Goal: Information Seeking & Learning: Compare options

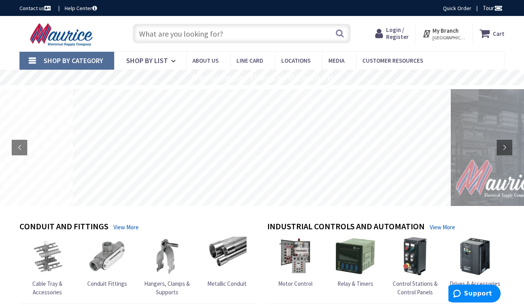
click at [231, 30] on input "text" at bounding box center [242, 33] width 218 height 19
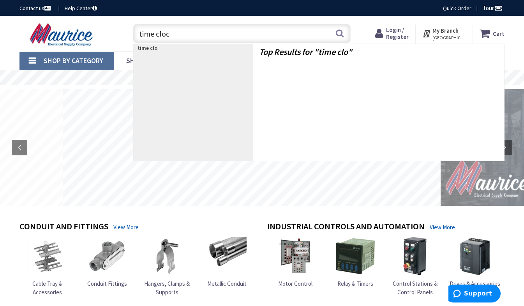
type input "time clock"
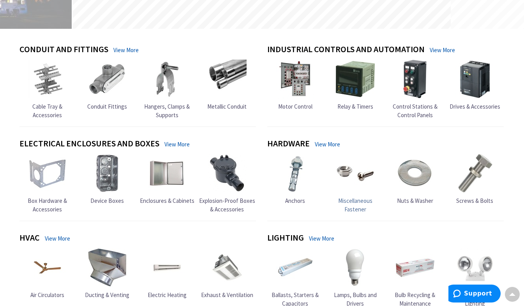
scroll to position [177, 0]
click at [363, 108] on span "Relay & Timers" at bounding box center [355, 106] width 36 height 7
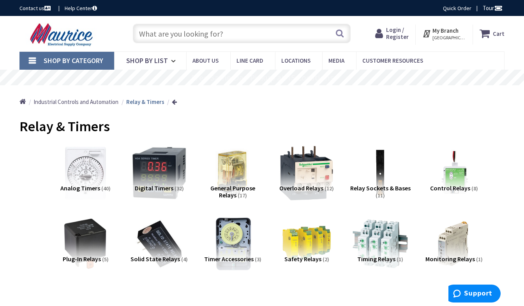
scroll to position [65, 0]
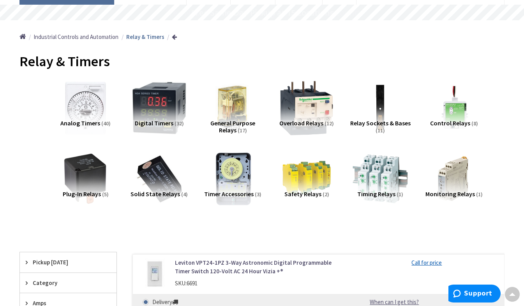
click at [72, 120] on span "Analog Timers" at bounding box center [80, 123] width 40 height 8
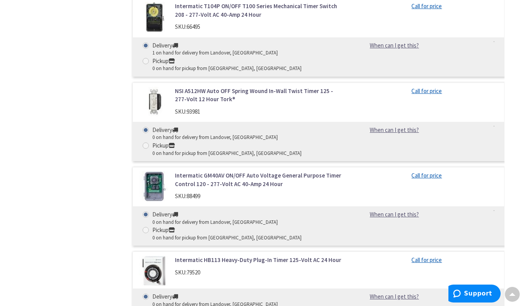
scroll to position [750, 0]
click at [220, 90] on link "NSI A512HW Auto OFF Spring Wound In-Wall Twist Timer 125 - 277-Volt 12 Hour Tor…" at bounding box center [259, 94] width 169 height 17
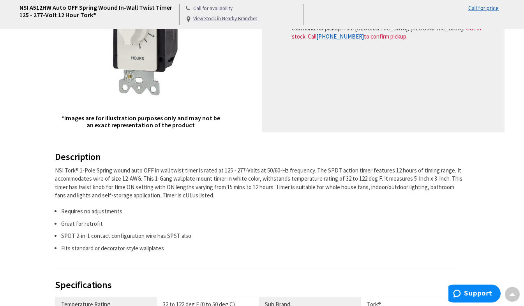
scroll to position [185, 0]
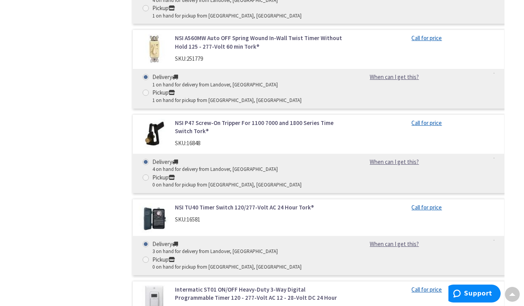
scroll to position [1038, 0]
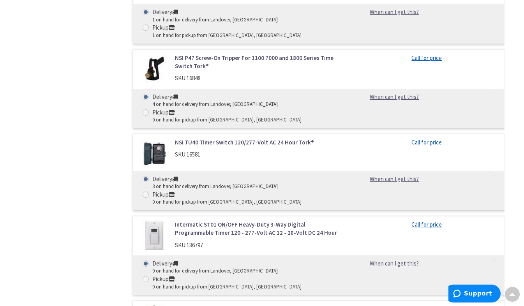
click at [259, 227] on div "Intermatic ST01 ON/OFF Heavy-Duty 3-Way Digital Programmable Timer 120 - 277-Vo…" at bounding box center [318, 255] width 372 height 79
click at [239, 237] on link "Intermatic ST01 ON/OFF Heavy-Duty 3-Way Digital Programmable Timer 120 - 277-Vo…" at bounding box center [259, 228] width 169 height 17
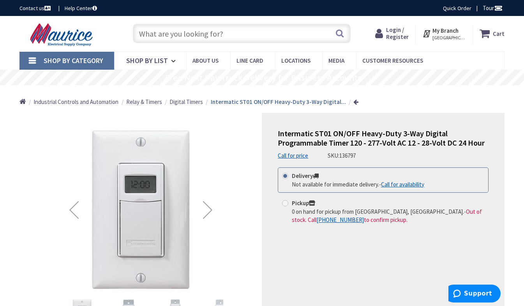
click at [220, 209] on div "Next" at bounding box center [207, 209] width 31 height 31
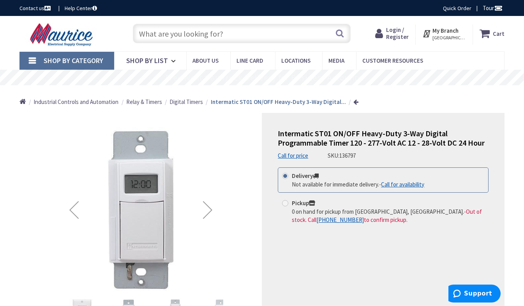
click at [220, 209] on div "Next" at bounding box center [207, 209] width 31 height 31
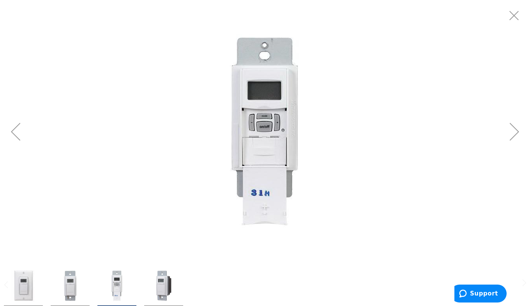
click at [294, 130] on img at bounding box center [264, 131] width 195 height 195
click at [275, 123] on img at bounding box center [264, 131] width 195 height 195
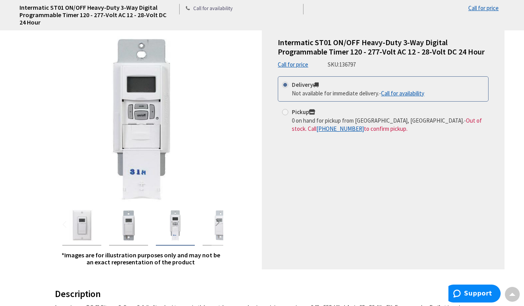
scroll to position [81, 0]
